Goal: Task Accomplishment & Management: Use online tool/utility

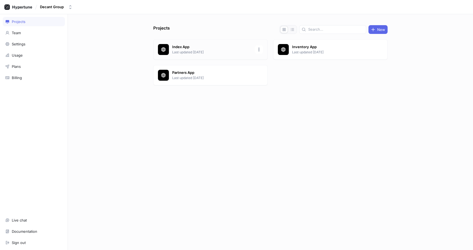
click at [181, 49] on p "Index App" at bounding box center [211, 46] width 79 height 5
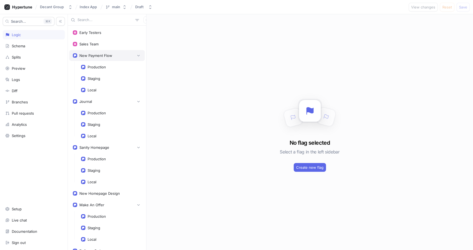
click at [91, 56] on div "New Payment Flow" at bounding box center [95, 55] width 33 height 4
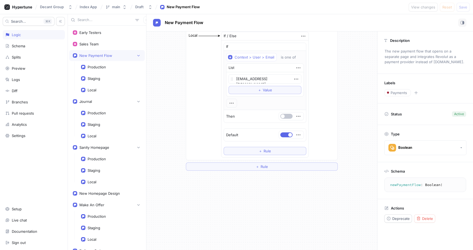
scroll to position [256, 0]
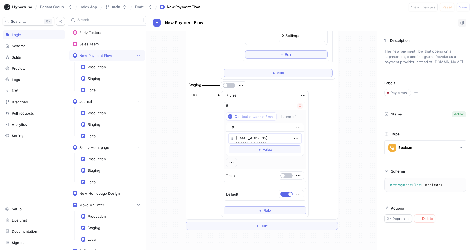
click at [249, 138] on textarea "[EMAIL_ADDRESS][DOMAIN_NAME]" at bounding box center [265, 138] width 73 height 9
click at [206, 136] on div "Local If / Else If Context > User > Email is one of List [EMAIL_ADDRESS][DOMAIN…" at bounding box center [261, 154] width 147 height 127
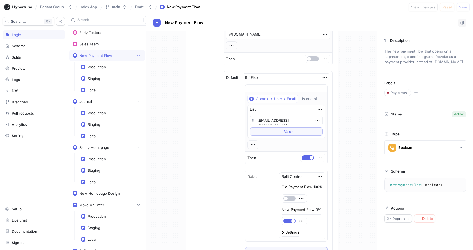
scroll to position [0, 0]
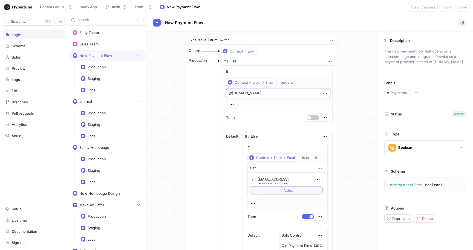
drag, startPoint x: 273, startPoint y: 95, endPoint x: 216, endPoint y: 95, distance: 57.3
click at [216, 95] on div "Production If / Else If Context > User > Email ends with @[DOMAIN_NAME] Then De…" at bounding box center [261, 196] width 147 height 279
drag, startPoint x: 262, startPoint y: 93, endPoint x: 277, endPoint y: 93, distance: 14.5
click at [262, 93] on textarea "@[DOMAIN_NAME]" at bounding box center [278, 93] width 104 height 9
drag, startPoint x: 286, startPoint y: 91, endPoint x: 217, endPoint y: 95, distance: 69.2
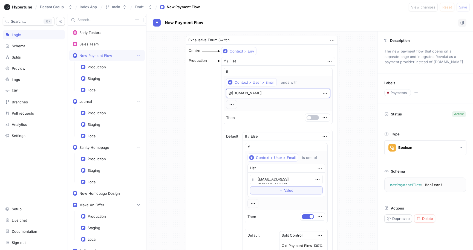
click at [217, 95] on div "Production If / Else If Context > User > Email ends with @[DOMAIN_NAME] Then De…" at bounding box center [261, 196] width 147 height 279
click at [203, 99] on div "Production If / Else If Context > User > Email ends with @[DOMAIN_NAME] Then De…" at bounding box center [261, 196] width 147 height 279
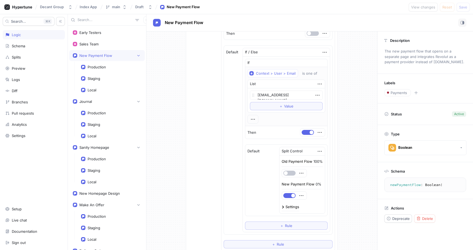
scroll to position [88, 0]
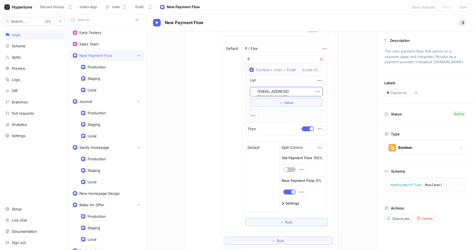
drag, startPoint x: 267, startPoint y: 93, endPoint x: 288, endPoint y: 92, distance: 20.3
click at [287, 92] on textarea "[EMAIL_ADDRESS][DOMAIN_NAME]" at bounding box center [286, 91] width 73 height 9
click at [288, 92] on textarea "[EMAIL_ADDRESS][DOMAIN_NAME]" at bounding box center [286, 91] width 73 height 9
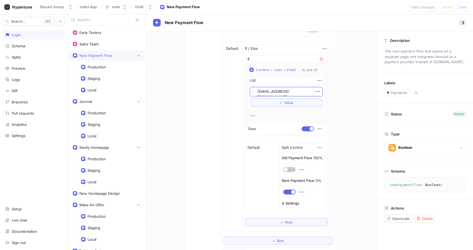
click at [291, 117] on div "Context > User > Email is one of List [EMAIL_ADDRESS][DOMAIN_NAME] To pick up a…" at bounding box center [287, 93] width 78 height 55
click at [292, 93] on textarea "[EMAIL_ADDRESS][DOMAIN_NAME]" at bounding box center [286, 91] width 73 height 9
type textarea "x"
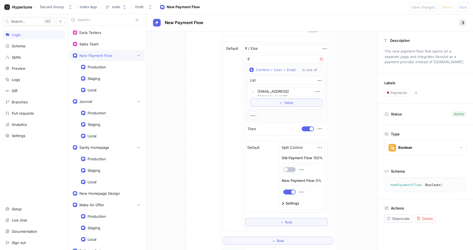
click at [283, 115] on div "Context > User > Email is one of List [EMAIL_ADDRESS][DOMAIN_NAME] To pick up a…" at bounding box center [287, 93] width 78 height 55
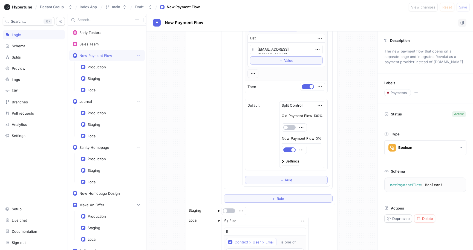
scroll to position [158, 0]
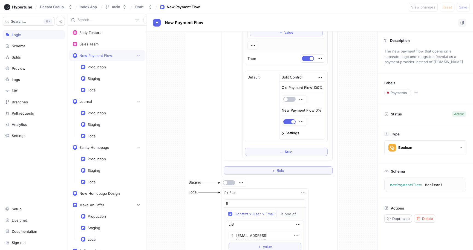
click at [291, 135] on div "Settings" at bounding box center [293, 133] width 14 height 4
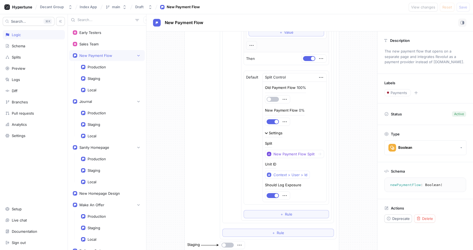
click at [272, 135] on div "Settings" at bounding box center [274, 134] width 18 height 6
click at [276, 134] on div "Settings" at bounding box center [276, 133] width 14 height 4
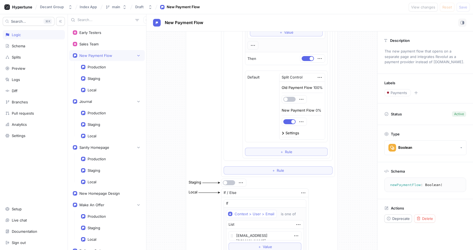
click at [249, 107] on div "Default Split Control Old Payment Flow 100% New Payment Flow 0% Settings" at bounding box center [286, 106] width 82 height 71
drag, startPoint x: 290, startPoint y: 113, endPoint x: 311, endPoint y: 111, distance: 21.4
click at [311, 111] on div "New Payment Flow 0%" at bounding box center [302, 112] width 40 height 8
click at [319, 111] on div "New Payment Flow 0%" at bounding box center [302, 117] width 41 height 18
click at [316, 111] on div "0%" at bounding box center [319, 111] width 6 height 4
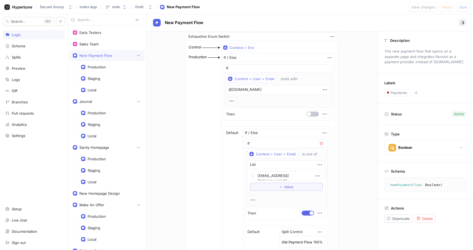
scroll to position [0, 0]
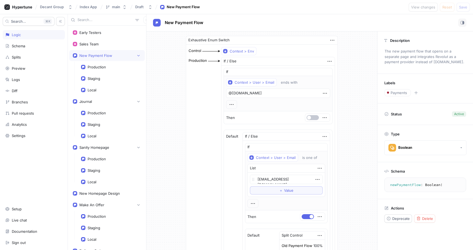
click at [188, 160] on div "Production If / Else If Context > User > Email ends with @[DOMAIN_NAME] Then De…" at bounding box center [261, 196] width 147 height 279
